Goal: Task Accomplishment & Management: Manage account settings

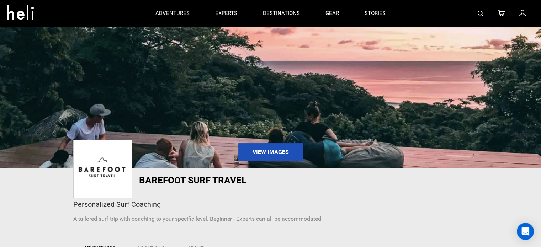
click at [523, 13] on icon at bounding box center [522, 13] width 6 height 9
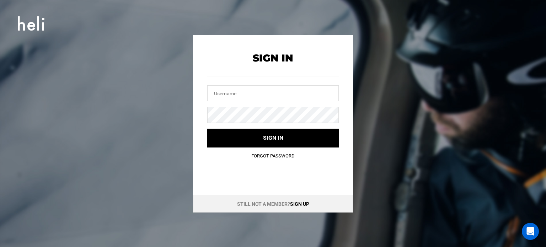
click at [303, 202] on link "Sign up" at bounding box center [299, 204] width 19 height 6
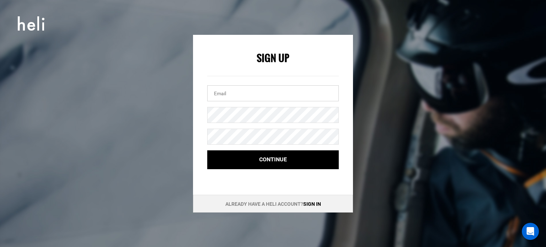
click at [230, 97] on input "email" at bounding box center [273, 93] width 132 height 16
paste input "aotearoasurfschoolnz@gmail.com"
type input "aotearoasurfschoolnz@gmail.com"
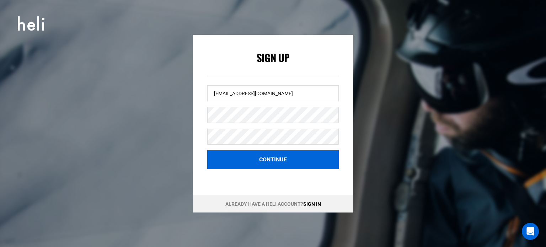
click at [243, 156] on button "Continue" at bounding box center [273, 159] width 132 height 19
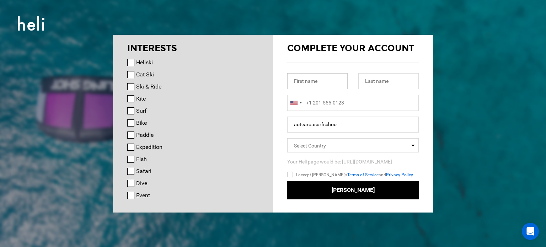
click at [308, 79] on input "text" at bounding box center [317, 81] width 60 height 16
paste input "Aotearoa"
type input "Aotearoa"
click at [378, 83] on input "text" at bounding box center [388, 81] width 60 height 16
paste input "Surf School"
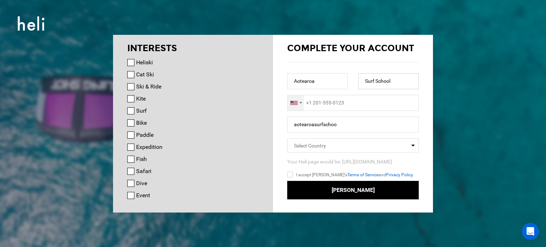
type input "Surf School"
click at [299, 106] on div at bounding box center [296, 102] width 16 height 15
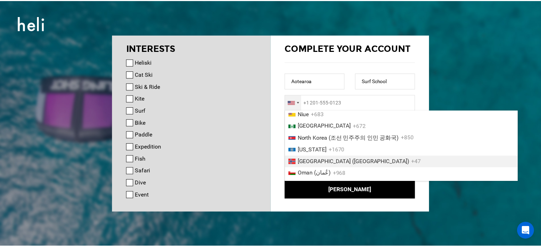
scroll to position [1825, 0]
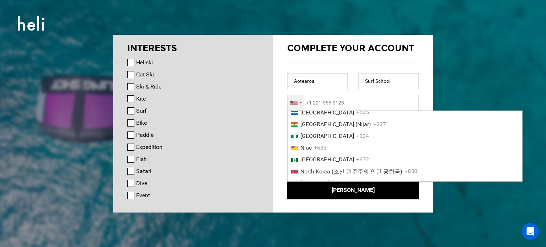
click at [320, 104] on span "New Zealand" at bounding box center [327, 100] width 54 height 7
type input "+64"
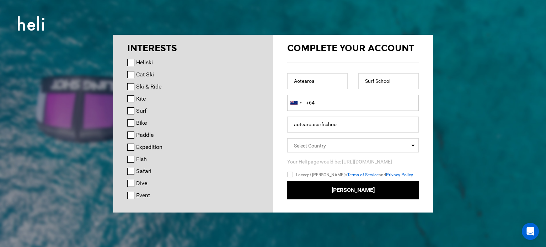
click at [332, 103] on input "+64" at bounding box center [353, 103] width 132 height 16
paste input "94315760"
click at [315, 105] on input "+6494315760" at bounding box center [353, 103] width 132 height 16
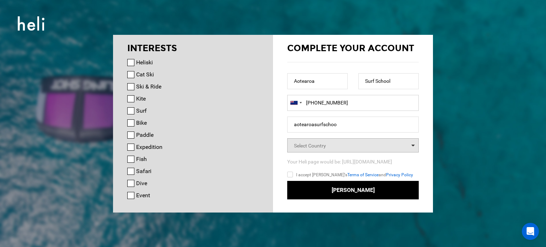
type input "+64094315760"
click at [324, 144] on span "Select Country" at bounding box center [310, 146] width 32 height 6
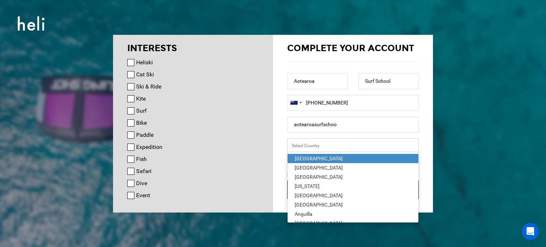
type input "M"
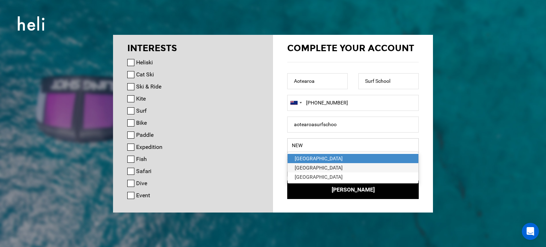
type input "NEW"
click at [330, 169] on div "New Zealand" at bounding box center [353, 167] width 117 height 7
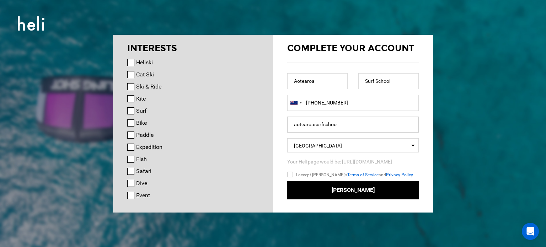
drag, startPoint x: 324, startPoint y: 126, endPoint x: 364, endPoint y: 133, distance: 41.2
click at [364, 133] on form "Complete your account Aotearoa Surf School United States +1 Afghanistan (‫افغان…" at bounding box center [353, 121] width 132 height 158
type input "aotearoasurf"
click at [291, 174] on input "I accept Heli's Terms of Service and Privacy Policy" at bounding box center [300, 176] width 26 height 10
checkbox input "true"
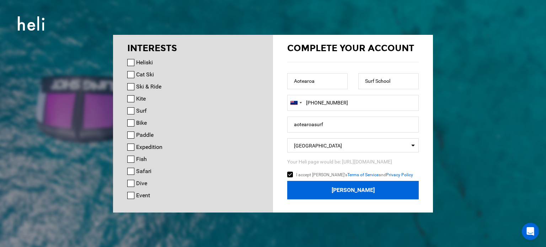
click at [342, 192] on button "Join Heli" at bounding box center [353, 190] width 132 height 19
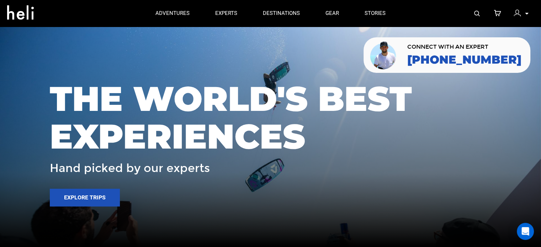
click at [520, 14] on img at bounding box center [516, 13] width 7 height 7
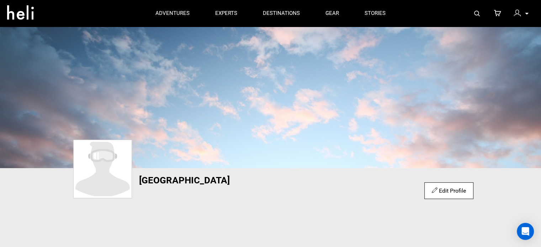
click at [534, 14] on div "destinations adventures experts destinations gear stories search cart my profil…" at bounding box center [270, 13] width 537 height 27
click at [442, 196] on div "Edit Profile" at bounding box center [448, 190] width 49 height 17
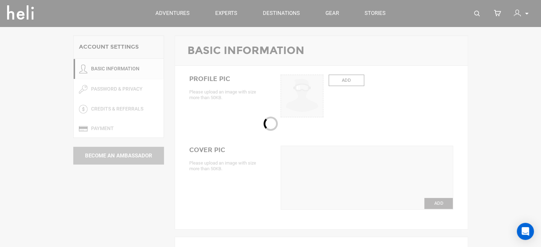
type input "Aotearoa"
type input "Surf School"
type input "aotearoasurf"
type input "aotearoasurfschoolnz@gmail.com"
type input "+64 9-431 5760"
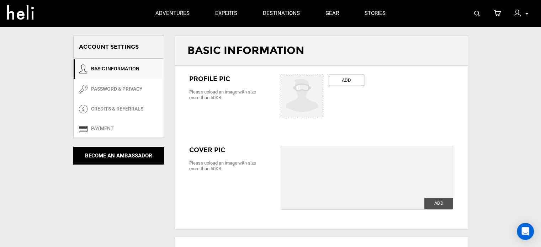
click at [338, 81] on label "ADD" at bounding box center [347, 81] width 36 height 12
click at [324, 81] on input "ADD" at bounding box center [302, 96] width 43 height 43
type input "C:\fakepath\Untitled design (4).jpg"
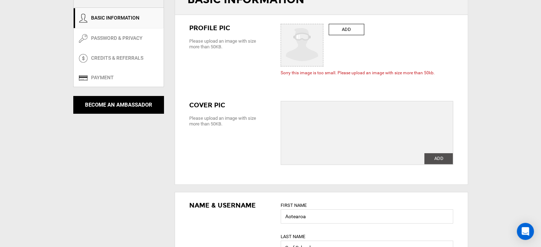
scroll to position [83, 0]
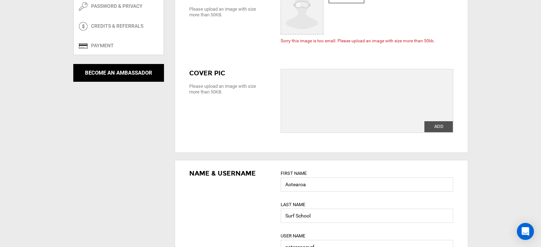
click at [342, 106] on div "ADD" at bounding box center [367, 101] width 172 height 64
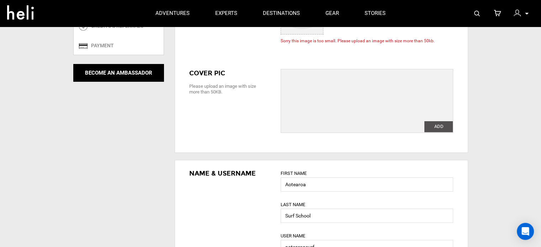
click at [446, 127] on label "ADD" at bounding box center [438, 126] width 28 height 11
click at [446, 127] on input "ADD" at bounding box center [438, 126] width 28 height 11
type input "C:\fakepath\1399711-616588-34.jpg"
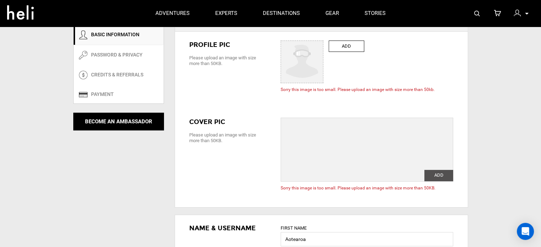
scroll to position [0, 0]
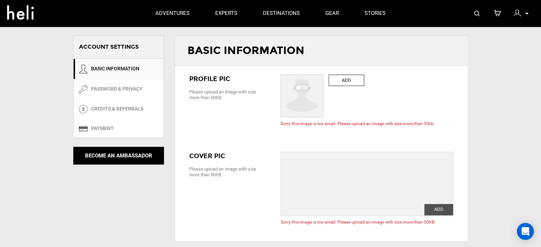
click at [343, 81] on label "ADD" at bounding box center [347, 81] width 36 height 12
click at [324, 81] on input "ADD" at bounding box center [302, 96] width 43 height 43
type input "C:\fakepath\logo.jpg"
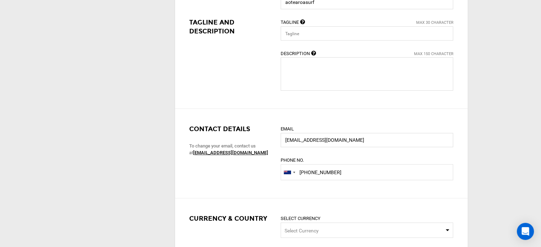
scroll to position [498, 0]
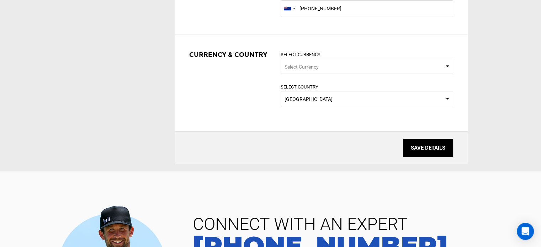
click at [443, 143] on input "SAVE DETAILS" at bounding box center [428, 148] width 50 height 18
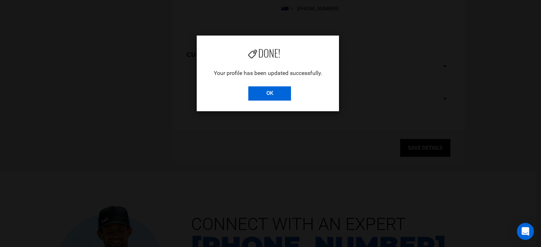
click at [279, 94] on input "OK" at bounding box center [269, 93] width 43 height 14
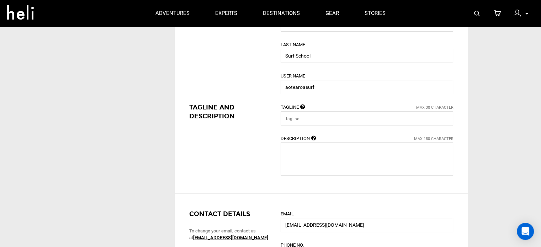
scroll to position [0, 0]
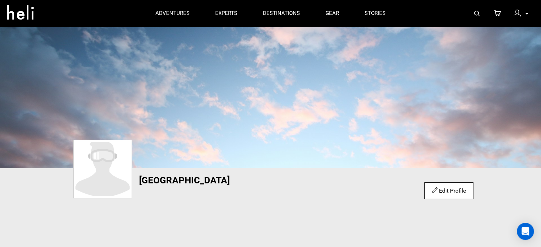
click at [445, 191] on link "Edit Profile" at bounding box center [449, 190] width 34 height 7
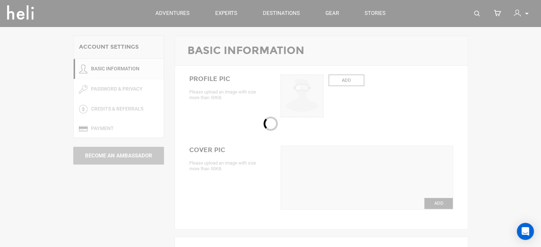
type input "Aotearoa"
type input "Surf School"
type input "aotearoasurf"
type input "aotearoasurfschoolnz@gmail.com"
type input "+64 9-431 5760"
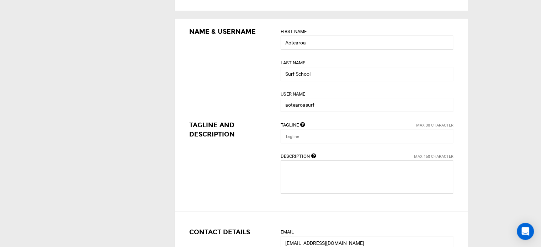
scroll to position [249, 0]
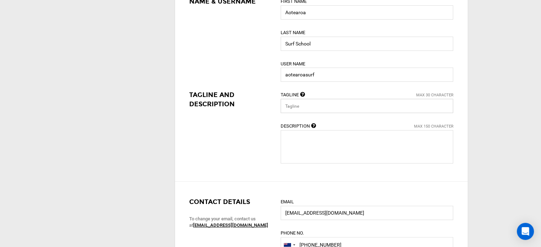
click at [315, 101] on input "text" at bounding box center [367, 106] width 172 height 14
paste input "Learn To Surf NZ | Aotearoa Su"
click at [320, 142] on textarea at bounding box center [367, 146] width 172 height 33
drag, startPoint x: 324, startPoint y: 107, endPoint x: 372, endPoint y: 112, distance: 47.9
click at [372, 112] on input "Learn To Surf NZ | Aotearoa Su" at bounding box center [367, 106] width 172 height 14
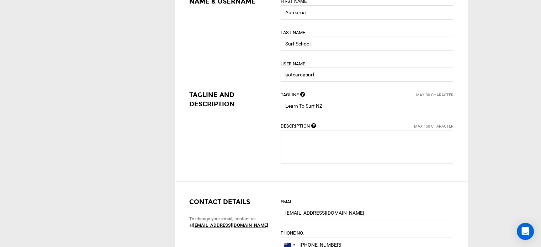
type input "Learn To Surf NZ"
click at [318, 147] on textarea at bounding box center [367, 146] width 172 height 33
click at [323, 143] on textarea at bounding box center [367, 146] width 172 height 33
paste textarea "If you've ever dreamed of riding the waves in New Zealand, Aotearoa Surf School…"
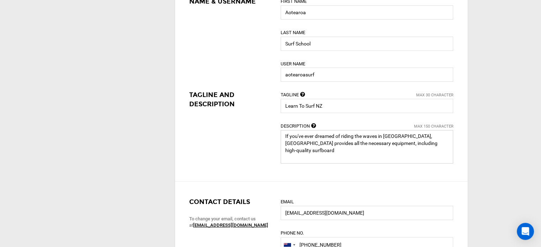
click at [448, 161] on textarea at bounding box center [367, 146] width 172 height 33
click at [330, 143] on textarea at bounding box center [367, 146] width 172 height 33
paste textarea "With a range of waves appropriate for all ability levels, New Zealand's beaches…"
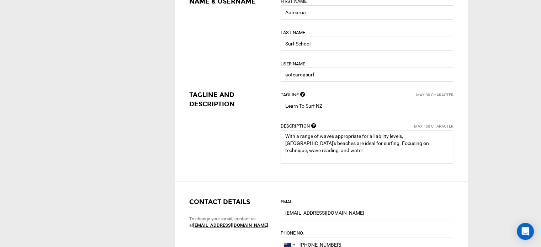
drag, startPoint x: 350, startPoint y: 144, endPoint x: 362, endPoint y: 162, distance: 21.9
click at [362, 162] on textarea at bounding box center [367, 146] width 172 height 33
paste textarea "https://aotearoasurf.co.nz/"
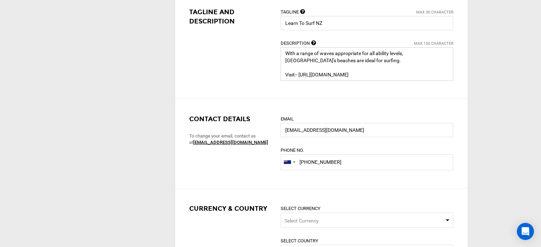
scroll to position [498, 0]
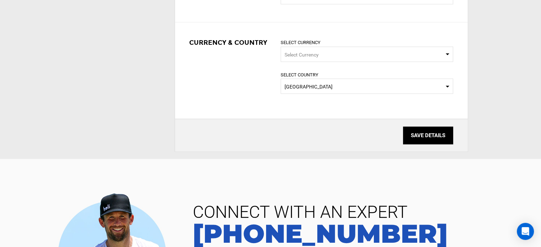
type textarea "With a range of waves appropriate for all ability levels, New Zealand's beaches…"
click at [411, 52] on span "Select Currency" at bounding box center [367, 54] width 172 height 15
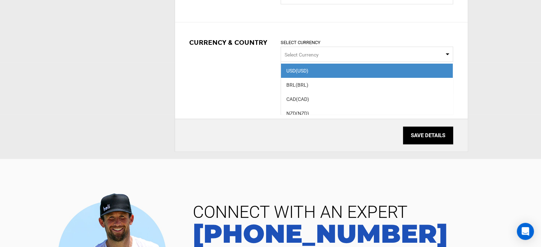
click at [350, 49] on span "Select Currency" at bounding box center [367, 54] width 172 height 15
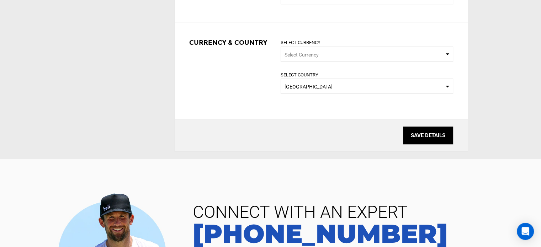
click at [425, 132] on input "SAVE DETAILS" at bounding box center [428, 136] width 50 height 18
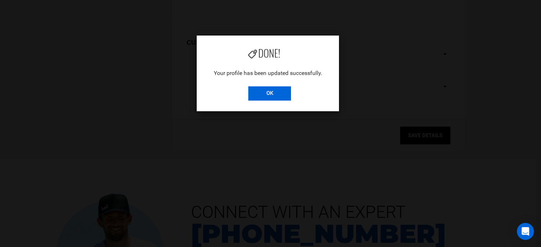
click at [279, 91] on input "OK" at bounding box center [269, 93] width 43 height 14
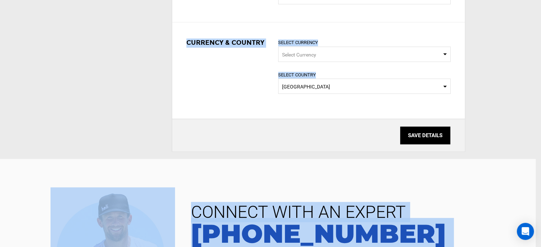
drag, startPoint x: 254, startPoint y: 71, endPoint x: 266, endPoint y: 75, distance: 13.3
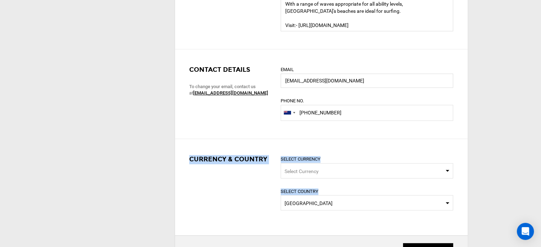
scroll to position [249, 0]
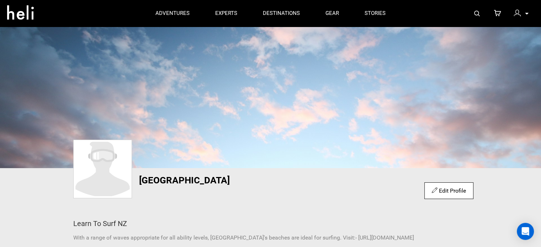
click at [432, 188] on icon at bounding box center [435, 190] width 6 height 8
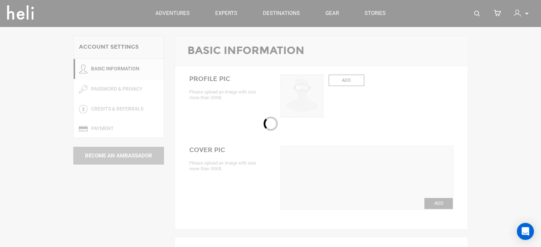
type input "Aotearoa"
type input "Surf School"
type input "aotearoasurf"
type input "Learn To Surf NZ"
type textarea "With a range of waves appropriate for all ability levels, New Zealand's beaches…"
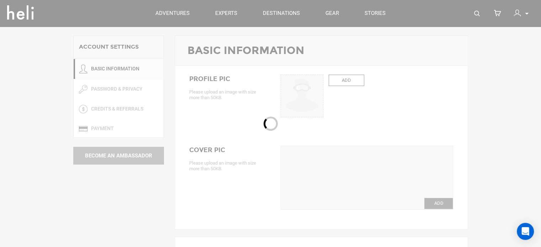
type input "aotearoasurfschoolnz@gmail.com"
type input "+64 9-431 5760"
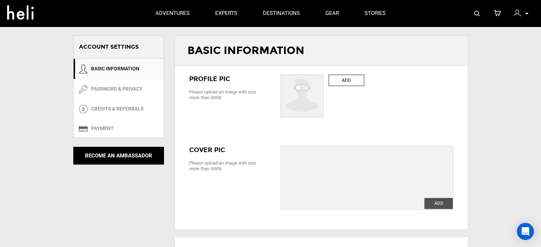
click at [216, 101] on div "Profile PIC Please upload an image with size more than 50KB. ADD ADD Change Sor…" at bounding box center [321, 98] width 293 height 64
click at [215, 99] on div "Please upload an image with size more than 50KB." at bounding box center [229, 94] width 81 height 11
click at [211, 100] on div at bounding box center [211, 100] width 0 height 0
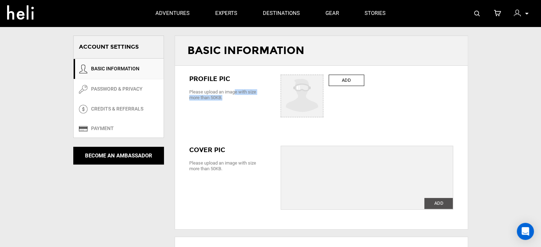
click at [348, 79] on label "ADD" at bounding box center [347, 81] width 36 height 12
click at [324, 79] on input "ADD" at bounding box center [302, 96] width 43 height 43
type input "C:\fakepath\Untitleddesign4.jpg"
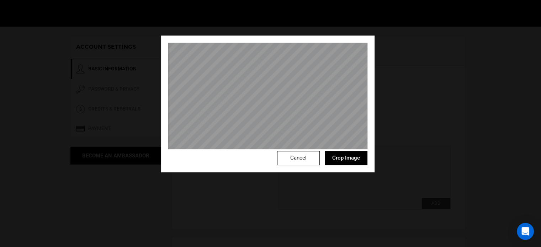
click at [138, 176] on div "Cancel Crop Image" at bounding box center [270, 123] width 541 height 247
click at [341, 163] on button "Crop Image" at bounding box center [346, 158] width 43 height 14
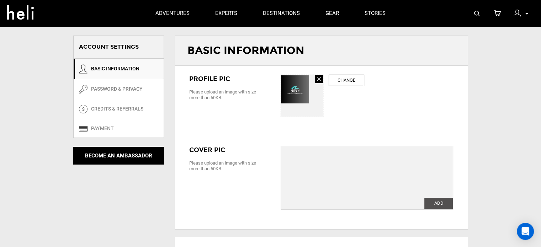
click at [314, 161] on div "ADD" at bounding box center [367, 178] width 172 height 64
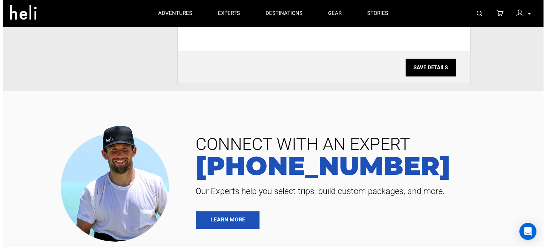
scroll to position [531, 0]
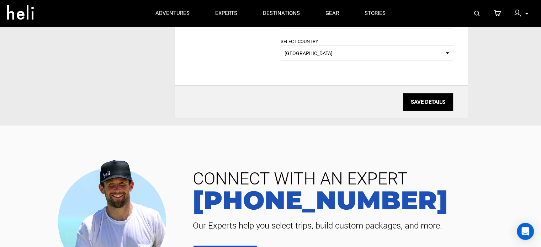
click at [426, 101] on input "SAVE DETAILS" at bounding box center [428, 102] width 50 height 18
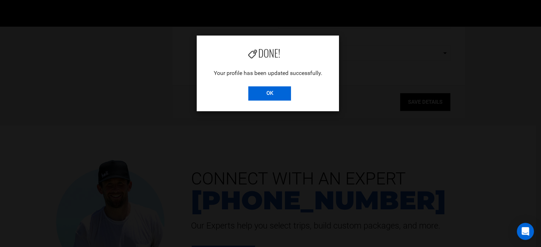
click at [288, 97] on input "OK" at bounding box center [269, 93] width 43 height 14
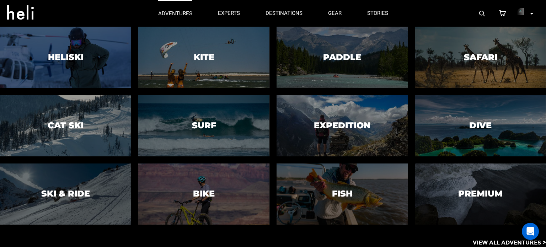
drag, startPoint x: 171, startPoint y: 10, endPoint x: 181, endPoint y: 23, distance: 17.2
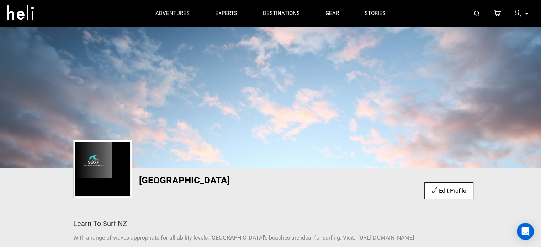
drag, startPoint x: 421, startPoint y: 187, endPoint x: 439, endPoint y: 194, distance: 18.8
click at [421, 188] on div "Aotearoa Surf School Edit Profile Learn To Surf NZ With a range of waves approp…" at bounding box center [271, 210] width 416 height 70
click at [449, 193] on link "Edit Profile" at bounding box center [449, 190] width 34 height 7
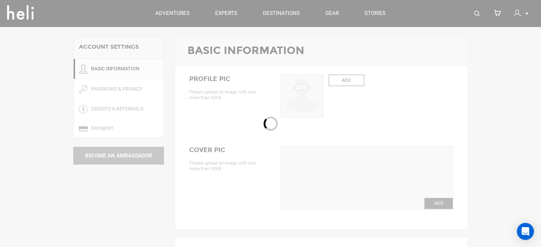
type input "Aotearoa"
type input "Surf School"
type input "aotearoasurf"
type input "Learn To Surf NZ"
type textarea "With a range of waves appropriate for all ability levels, New Zealand's beaches…"
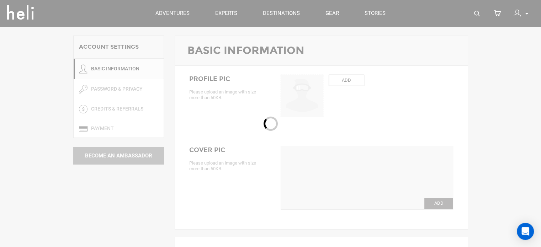
type input "aotearoasurfschoolnz@gmail.com"
type input "+64 9-431 5760"
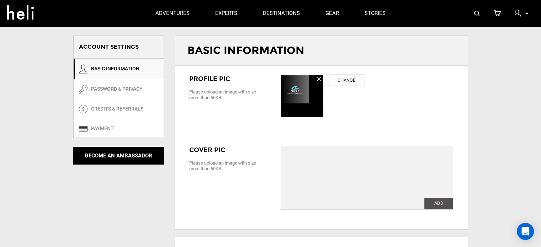
click at [341, 82] on label "Change" at bounding box center [347, 81] width 36 height 12
click at [324, 82] on input "ADD" at bounding box center [302, 96] width 43 height 43
type input "C:\fakepath\Untitleddesign4.jpg"
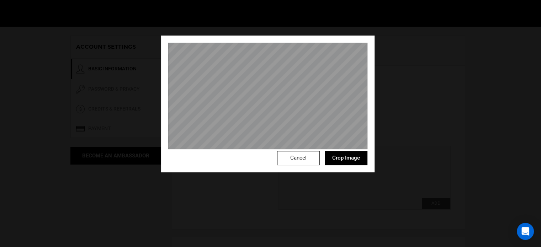
click at [338, 156] on button "Crop Image" at bounding box center [346, 158] width 43 height 14
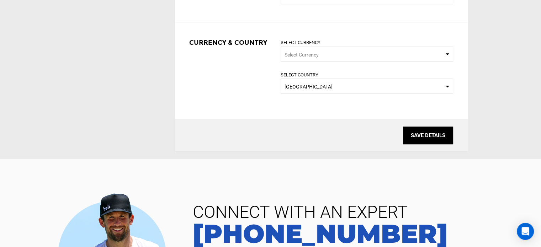
scroll to position [581, 0]
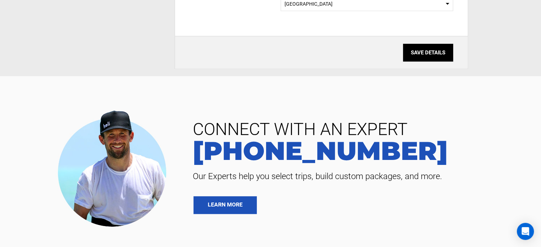
click at [416, 44] on input "SAVE DETAILS" at bounding box center [428, 53] width 50 height 18
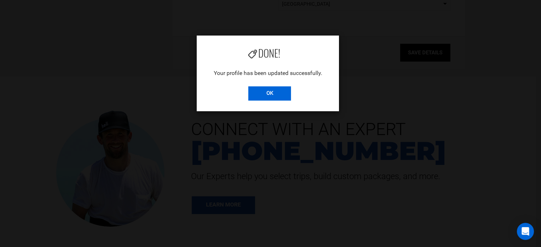
click at [279, 100] on input "OK" at bounding box center [269, 93] width 43 height 14
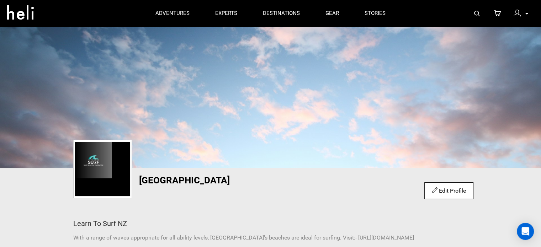
click at [442, 182] on div "Edit Profile" at bounding box center [448, 190] width 49 height 17
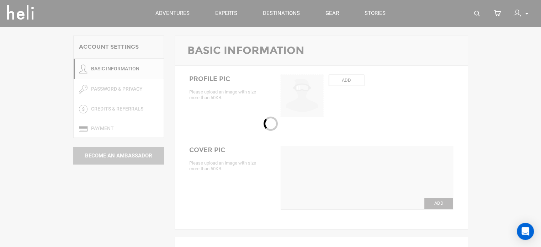
type input "Aotearoa"
type input "Surf School"
type input "aotearoasurf"
type input "Learn To Surf NZ"
type textarea "With a range of waves appropriate for all ability levels, New Zealand's beaches…"
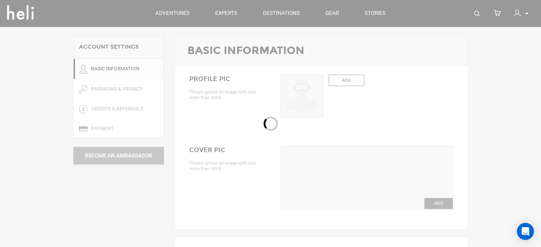
type input "aotearoasurfschoolnz@gmail.com"
type input "+64 9-431 5760"
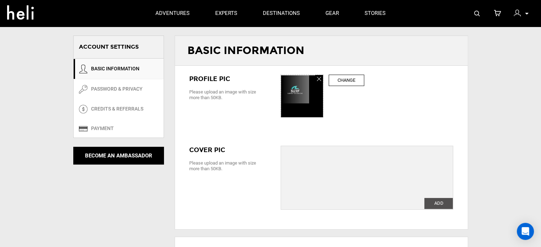
click at [319, 79] on icon at bounding box center [319, 79] width 4 height 6
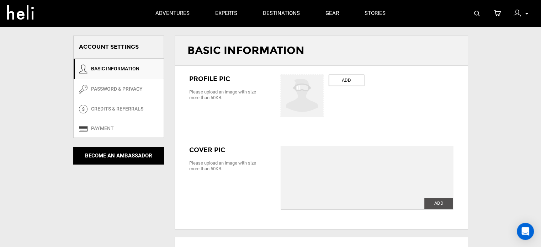
click at [329, 79] on label "ADD" at bounding box center [347, 81] width 36 height 12
click at [324, 79] on input "ADD" at bounding box center [302, 96] width 43 height 43
type input "C:\fakepath\Untitleddesign4.jpg"
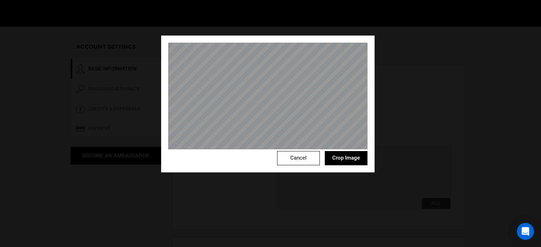
click at [301, 71] on div "Cancel Crop Image" at bounding box center [267, 104] width 213 height 137
click at [344, 157] on button "Crop Image" at bounding box center [346, 158] width 43 height 14
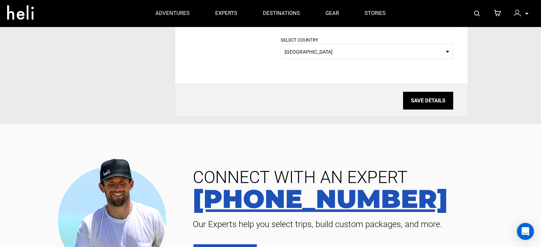
scroll to position [448, 0]
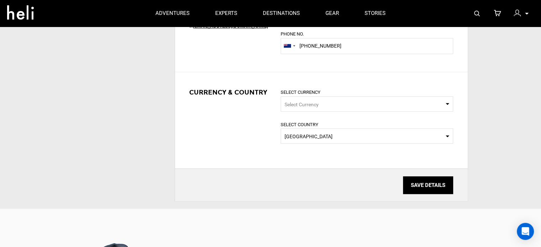
click at [429, 190] on input "SAVE DETAILS" at bounding box center [428, 185] width 50 height 18
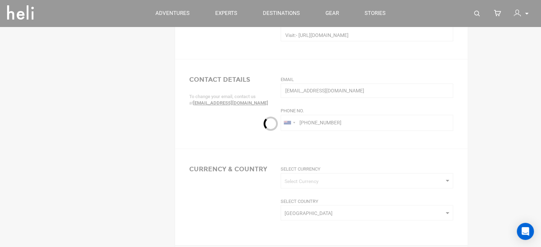
scroll to position [282, 0]
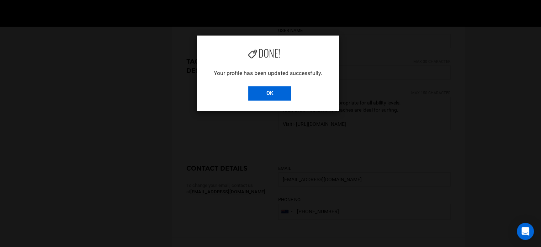
click at [266, 94] on input "OK" at bounding box center [269, 93] width 43 height 14
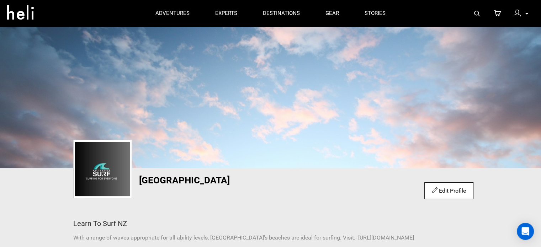
scroll to position [83, 0]
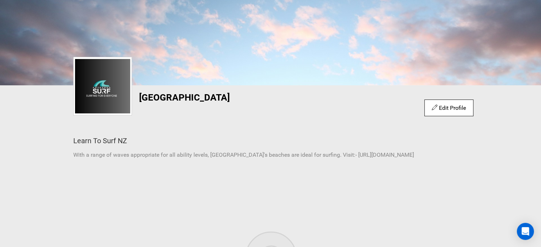
drag, startPoint x: 322, startPoint y: 156, endPoint x: 426, endPoint y: 157, distance: 103.8
click at [426, 157] on p "With a range of waves appropriate for all ability levels, New Zealand's beaches…" at bounding box center [270, 155] width 395 height 8
click at [466, 157] on p "With a range of waves appropriate for all ability levels, New Zealand's beaches…" at bounding box center [270, 155] width 395 height 8
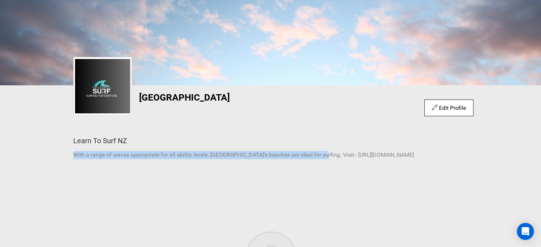
drag, startPoint x: 74, startPoint y: 155, endPoint x: 335, endPoint y: 157, distance: 261.0
click at [322, 154] on p "With a range of waves appropriate for all ability levels, New Zealand's beaches…" at bounding box center [270, 155] width 395 height 8
drag, startPoint x: 352, startPoint y: 158, endPoint x: 420, endPoint y: 149, distance: 68.0
click at [420, 149] on div "Learn To Surf NZ With a range of waves appropriate for all ability levels, New …" at bounding box center [270, 146] width 405 height 34
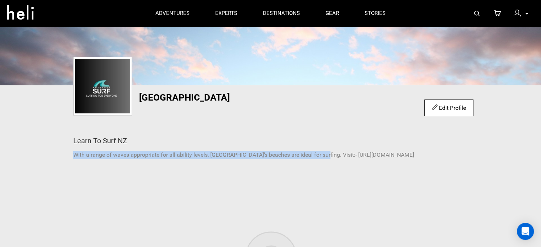
scroll to position [0, 0]
